Goal: Task Accomplishment & Management: Use online tool/utility

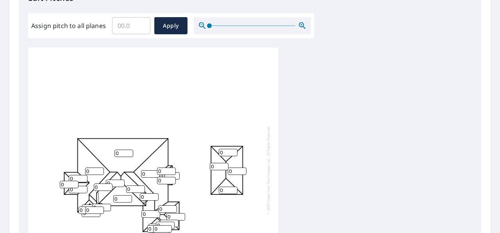
scroll to position [239, 0]
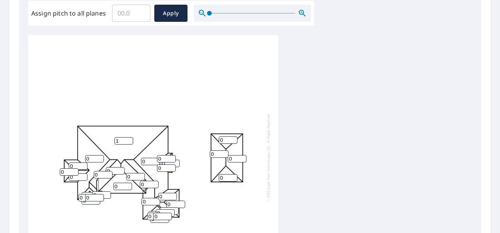
click at [129, 141] on input "1" at bounding box center [123, 140] width 19 height 7
click at [129, 141] on input "2" at bounding box center [123, 140] width 19 height 7
click at [129, 141] on input "3" at bounding box center [123, 140] width 19 height 7
click at [129, 141] on input "4" at bounding box center [123, 140] width 19 height 7
type input "5"
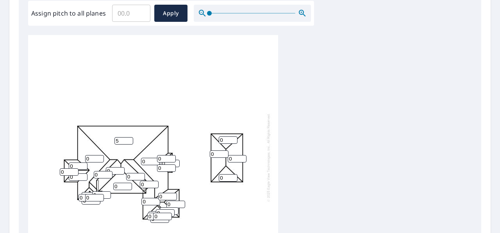
click at [129, 141] on input "5" at bounding box center [123, 140] width 19 height 7
click at [156, 162] on input "1" at bounding box center [150, 161] width 19 height 7
click at [156, 162] on input "2" at bounding box center [150, 161] width 19 height 7
click at [156, 162] on input "3" at bounding box center [150, 161] width 19 height 7
click at [156, 162] on input "4" at bounding box center [150, 161] width 19 height 7
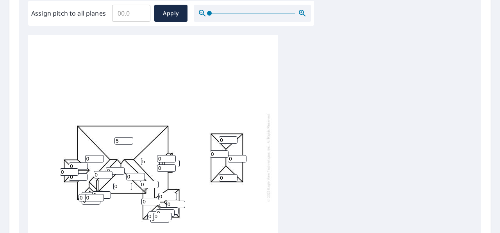
type input "5"
click at [156, 162] on input "5" at bounding box center [150, 161] width 19 height 7
click at [172, 160] on input "1" at bounding box center [166, 158] width 19 height 7
click at [172, 160] on input "2" at bounding box center [166, 158] width 19 height 7
type input "3"
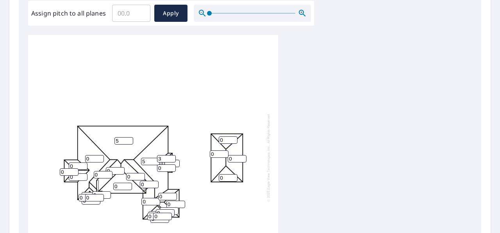
click at [172, 160] on input "3" at bounding box center [166, 158] width 19 height 7
click at [171, 169] on input "1" at bounding box center [166, 168] width 19 height 7
click at [171, 169] on input "2" at bounding box center [166, 168] width 19 height 7
type input "3"
click at [171, 169] on input "3" at bounding box center [166, 168] width 19 height 7
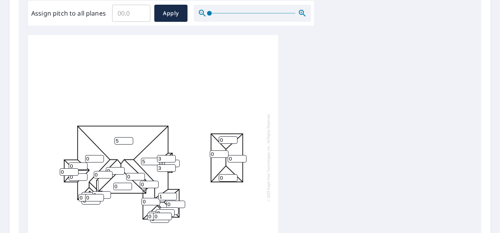
click at [172, 199] on input "1" at bounding box center [167, 196] width 19 height 7
click at [172, 199] on input "2" at bounding box center [167, 196] width 19 height 7
type input "3"
click at [172, 199] on input "3" at bounding box center [167, 196] width 19 height 7
click at [180, 206] on input "1" at bounding box center [175, 204] width 19 height 7
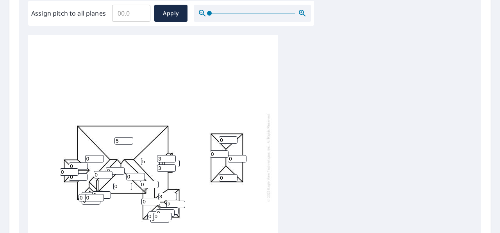
click at [180, 206] on input "2" at bounding box center [175, 204] width 19 height 7
type input "3"
click at [180, 206] on input "3" at bounding box center [175, 204] width 19 height 7
click at [168, 217] on input "1" at bounding box center [162, 216] width 19 height 7
click at [168, 217] on input "2" at bounding box center [162, 216] width 19 height 7
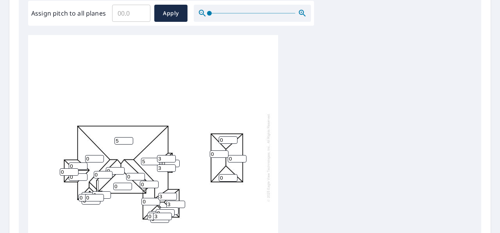
click at [168, 217] on input "3" at bounding box center [162, 216] width 19 height 7
type input "4"
click at [168, 217] on input "4" at bounding box center [162, 216] width 19 height 7
click at [173, 198] on input "4" at bounding box center [167, 196] width 19 height 7
click at [173, 198] on input "5" at bounding box center [167, 196] width 19 height 7
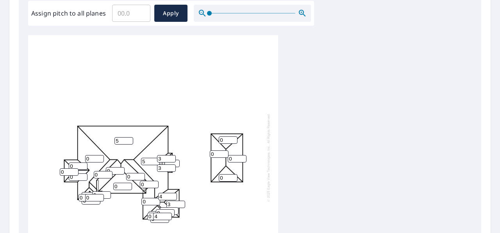
type input "4"
click at [172, 201] on input "4" at bounding box center [167, 196] width 19 height 7
type input "4"
click at [180, 205] on input "4" at bounding box center [175, 204] width 19 height 7
type input "4"
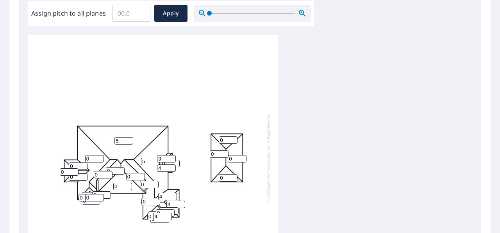
click at [173, 170] on input "4" at bounding box center [166, 168] width 19 height 7
type input "4"
click at [172, 160] on input "4" at bounding box center [166, 158] width 19 height 7
click at [140, 178] on input "1" at bounding box center [135, 176] width 19 height 7
click at [140, 178] on input "2" at bounding box center [135, 176] width 19 height 7
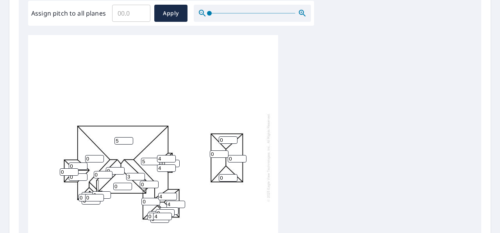
click at [140, 178] on input "3" at bounding box center [135, 176] width 19 height 7
type input "4"
click at [140, 178] on input "4" at bounding box center [135, 176] width 19 height 7
click at [155, 186] on input "1" at bounding box center [149, 184] width 19 height 7
click at [155, 186] on input "2" at bounding box center [149, 184] width 19 height 7
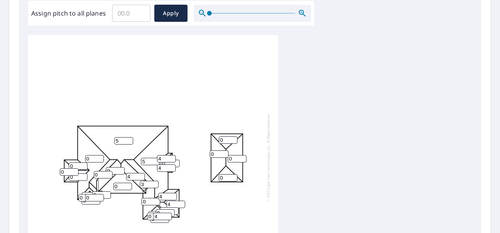
click at [155, 186] on input "3" at bounding box center [149, 184] width 19 height 7
type input "4"
click at [155, 186] on input "4" at bounding box center [149, 184] width 19 height 7
click at [155, 203] on input "1" at bounding box center [150, 201] width 19 height 7
click at [155, 203] on input "2" at bounding box center [150, 201] width 19 height 7
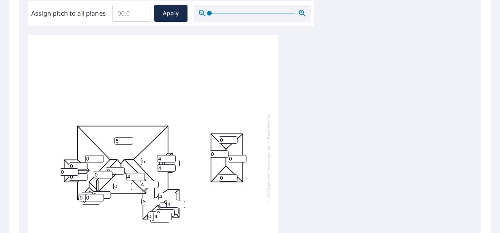
click at [155, 203] on input "3" at bounding box center [150, 201] width 19 height 7
click at [155, 203] on input "4" at bounding box center [150, 201] width 19 height 7
type input "5"
click at [155, 203] on input "5" at bounding box center [150, 201] width 19 height 7
click at [128, 187] on input "1" at bounding box center [122, 186] width 19 height 7
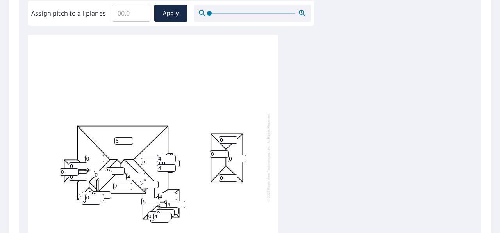
click at [128, 187] on input "2" at bounding box center [122, 186] width 19 height 7
click at [128, 187] on input "3" at bounding box center [122, 186] width 19 height 7
click at [128, 187] on input "4" at bounding box center [122, 186] width 19 height 7
type input "5"
click at [128, 187] on input "5" at bounding box center [122, 186] width 19 height 7
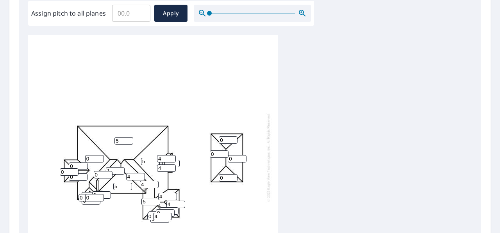
click at [120, 172] on input "1" at bounding box center [115, 170] width 19 height 7
click at [120, 172] on input "2" at bounding box center [115, 170] width 19 height 7
click at [120, 172] on input "3" at bounding box center [115, 170] width 19 height 7
type input "4"
click at [120, 172] on input "4" at bounding box center [115, 170] width 19 height 7
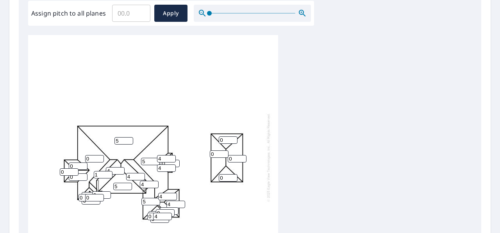
click at [109, 176] on input "1" at bounding box center [103, 174] width 19 height 7
click at [109, 176] on input "2" at bounding box center [103, 174] width 19 height 7
click at [109, 176] on input "3" at bounding box center [103, 174] width 19 height 7
type input "4"
click at [109, 176] on input "4" at bounding box center [103, 174] width 19 height 7
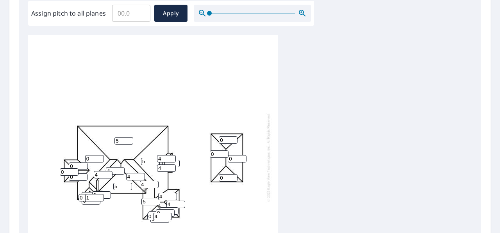
click at [98, 198] on input "1" at bounding box center [94, 197] width 19 height 7
click at [98, 198] on input "2" at bounding box center [94, 197] width 19 height 7
click at [98, 198] on input "3" at bounding box center [94, 197] width 19 height 7
type input "4"
click at [98, 198] on input "4" at bounding box center [94, 197] width 19 height 7
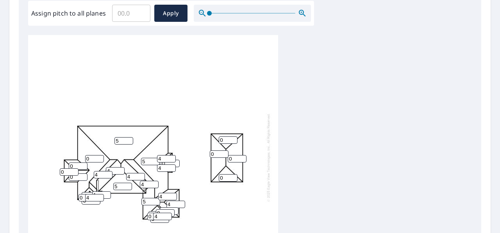
click at [106, 196] on input "1" at bounding box center [101, 195] width 19 height 7
click at [106, 196] on input "2" at bounding box center [101, 195] width 19 height 7
click at [106, 196] on input "3" at bounding box center [101, 195] width 19 height 7
type input "4"
click at [106, 196] on input "4" at bounding box center [101, 195] width 19 height 7
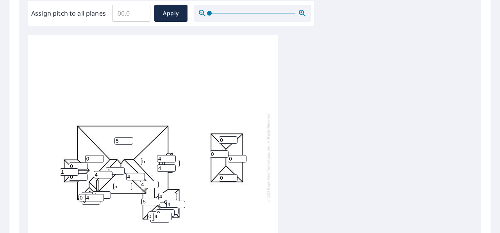
click at [75, 174] on input "1" at bounding box center [69, 172] width 19 height 7
click at [75, 174] on input "2" at bounding box center [69, 172] width 19 height 7
click at [75, 174] on input "3" at bounding box center [69, 172] width 19 height 7
type input "4"
click at [75, 174] on input "4" at bounding box center [69, 172] width 19 height 7
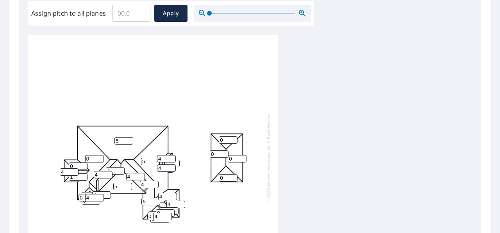
click at [83, 178] on input "1" at bounding box center [78, 177] width 19 height 7
click at [83, 178] on input "2" at bounding box center [78, 177] width 19 height 7
click at [83, 178] on input "3" at bounding box center [78, 177] width 19 height 7
type input "4"
click at [83, 178] on input "4" at bounding box center [78, 177] width 19 height 7
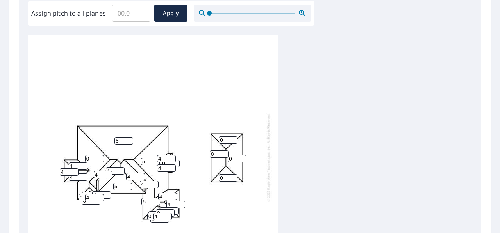
click at [84, 167] on input "1" at bounding box center [78, 166] width 19 height 7
click at [84, 167] on input "2" at bounding box center [78, 166] width 19 height 7
click at [84, 167] on input "3" at bounding box center [78, 166] width 19 height 7
type input "4"
click at [84, 167] on input "4" at bounding box center [78, 166] width 19 height 7
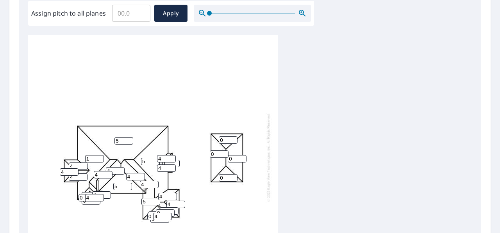
click at [99, 160] on input "1" at bounding box center [94, 158] width 19 height 7
click at [99, 160] on input "2" at bounding box center [94, 158] width 19 height 7
click at [99, 160] on input "3" at bounding box center [94, 158] width 19 height 7
click at [99, 160] on input "4" at bounding box center [94, 158] width 19 height 7
type input "5"
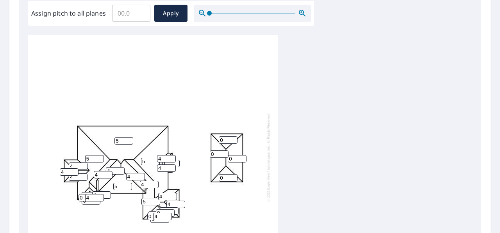
click at [99, 160] on input "5" at bounding box center [94, 158] width 19 height 7
click at [233, 141] on input "1" at bounding box center [228, 140] width 19 height 7
click at [233, 141] on input "2" at bounding box center [228, 140] width 19 height 7
click at [233, 141] on input "3" at bounding box center [228, 140] width 19 height 7
click at [233, 141] on input "4" at bounding box center [228, 140] width 19 height 7
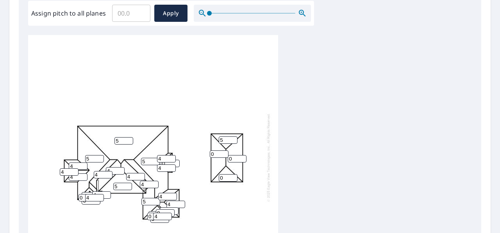
type input "5"
click at [233, 141] on input "5" at bounding box center [228, 140] width 19 height 7
click at [224, 156] on input "1" at bounding box center [219, 154] width 19 height 7
click at [224, 156] on input "2" at bounding box center [219, 154] width 19 height 7
click at [224, 156] on input "3" at bounding box center [219, 154] width 19 height 7
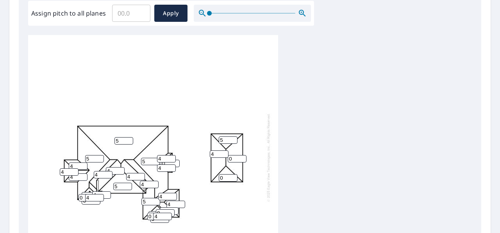
click at [224, 156] on input "4" at bounding box center [219, 154] width 19 height 7
type input "5"
click at [224, 156] on input "5" at bounding box center [219, 154] width 19 height 7
click at [242, 158] on input "1" at bounding box center [237, 158] width 19 height 7
click at [242, 158] on input "2" at bounding box center [237, 158] width 19 height 7
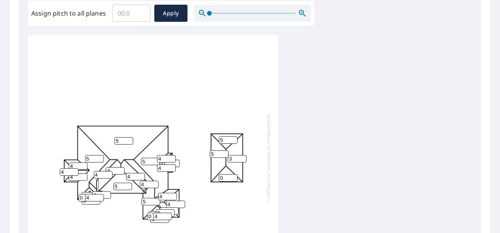
click at [242, 158] on input "3" at bounding box center [237, 158] width 19 height 7
click at [242, 158] on input "4" at bounding box center [237, 158] width 19 height 7
type input "5"
click at [242, 158] on input "5" at bounding box center [237, 158] width 19 height 7
click at [233, 179] on input "1" at bounding box center [228, 177] width 19 height 7
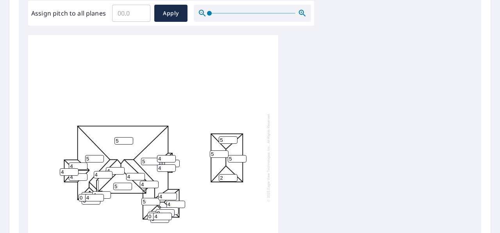
click at [233, 179] on input "2" at bounding box center [228, 177] width 19 height 7
click at [233, 179] on input "3" at bounding box center [228, 177] width 19 height 7
click at [233, 179] on input "4" at bounding box center [228, 177] width 19 height 7
type input "5"
click at [233, 179] on input "5" at bounding box center [228, 177] width 19 height 7
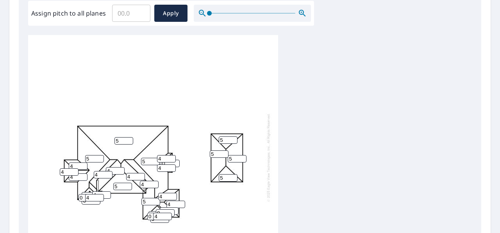
scroll to position [8, 0]
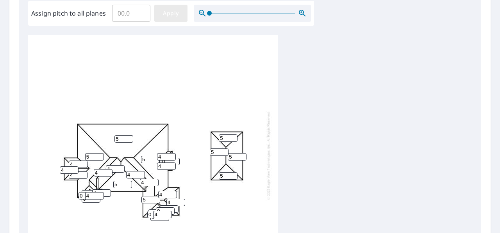
click at [171, 12] on span "Apply" at bounding box center [170, 14] width 21 height 10
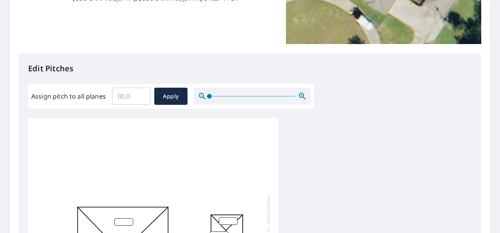
scroll to position [151, 0]
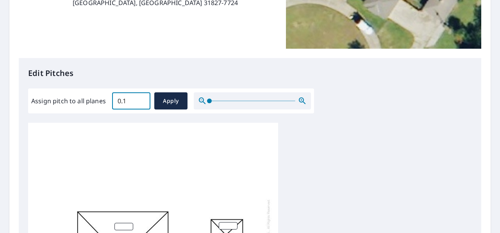
click at [141, 99] on input "0.1" at bounding box center [131, 101] width 38 height 22
click at [141, 99] on input "0.7" at bounding box center [131, 101] width 38 height 22
click at [141, 99] on input "1.8" at bounding box center [131, 101] width 38 height 22
click at [141, 99] on input "4.6" at bounding box center [131, 101] width 38 height 22
click at [141, 99] on input "5.1" at bounding box center [131, 101] width 38 height 22
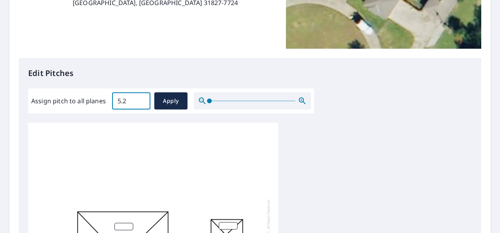
click at [141, 99] on input "5.2" at bounding box center [131, 101] width 38 height 22
click at [141, 104] on input "5.1" at bounding box center [131, 101] width 38 height 22
type input "5"
click at [141, 104] on input "5" at bounding box center [131, 101] width 38 height 22
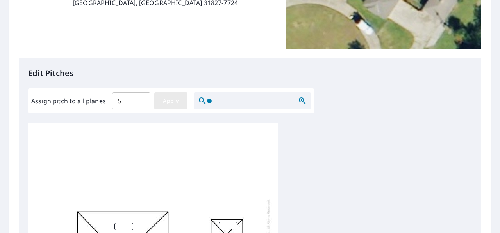
click at [169, 101] on span "Apply" at bounding box center [170, 101] width 21 height 10
type input "5"
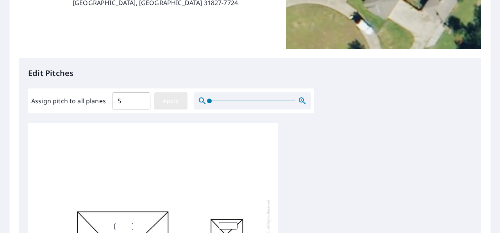
type input "5"
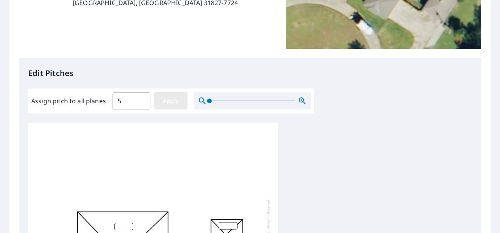
type input "5"
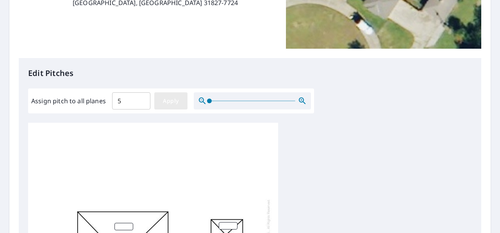
type input "5"
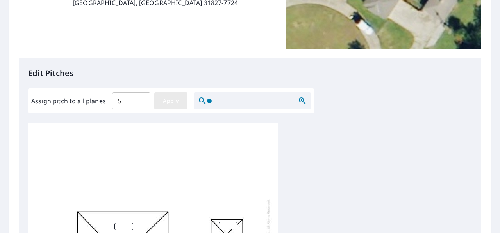
type input "5"
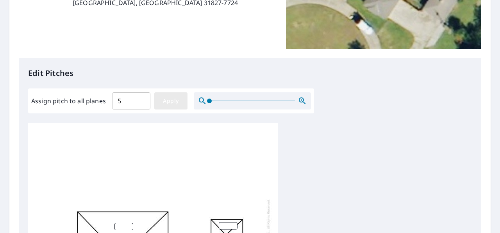
type input "5"
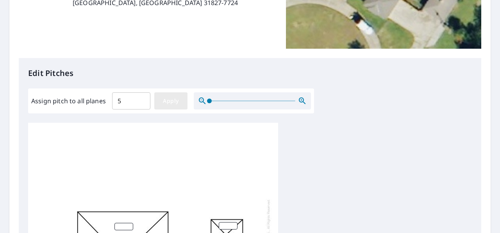
type input "5"
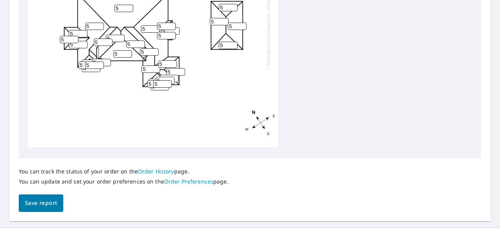
scroll to position [389, 0]
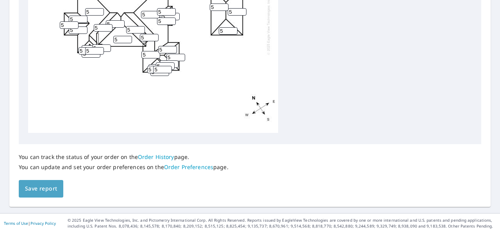
click at [50, 190] on span "Save report" at bounding box center [41, 189] width 32 height 10
